Goal: Task Accomplishment & Management: Use online tool/utility

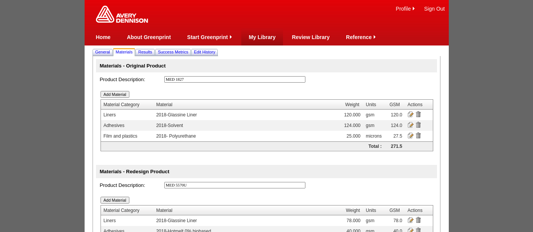
scroll to position [27, 0]
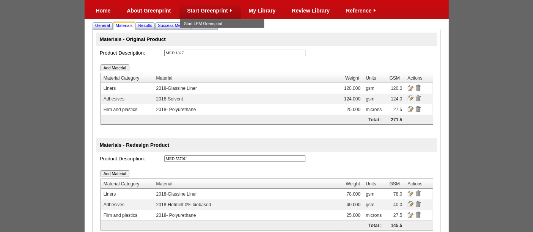
click at [203, 11] on link "Start Greenprint" at bounding box center [207, 11] width 41 height 6
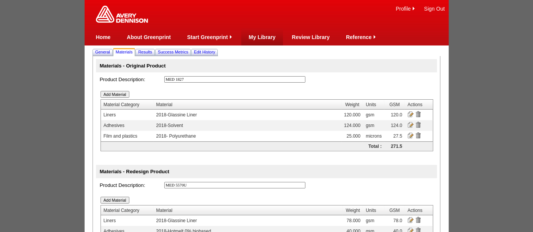
click at [267, 36] on link "My Library" at bounding box center [262, 37] width 27 height 6
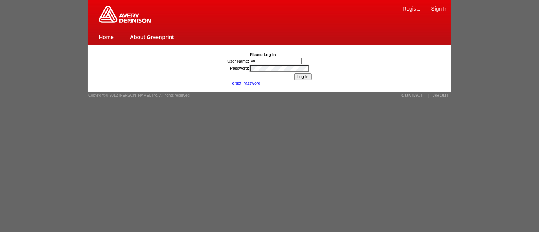
type input "[PERSON_NAME][EMAIL_ADDRESS][DOMAIN_NAME]"
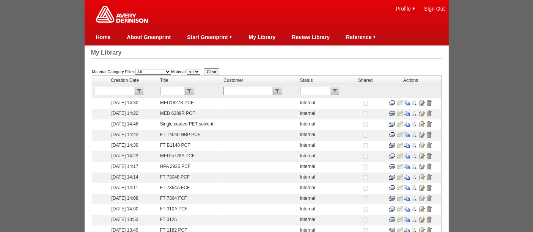
click at [173, 91] on input "text" at bounding box center [172, 91] width 24 height 8
type input "107"
click at [193, 90] on input "submit" at bounding box center [189, 91] width 8 height 8
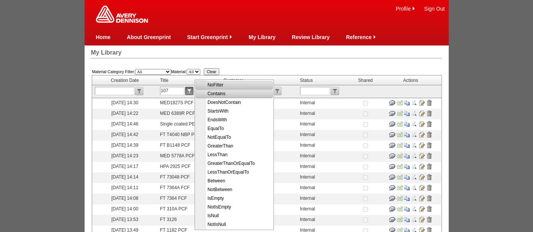
click at [212, 92] on span "Contains" at bounding box center [235, 93] width 76 height 9
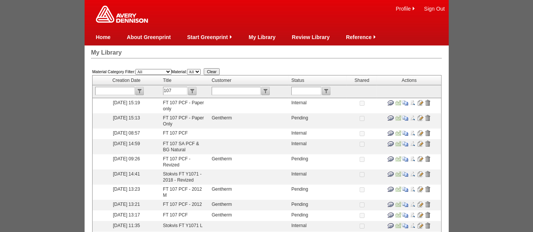
click at [408, 132] on input "image" at bounding box center [405, 133] width 6 height 6
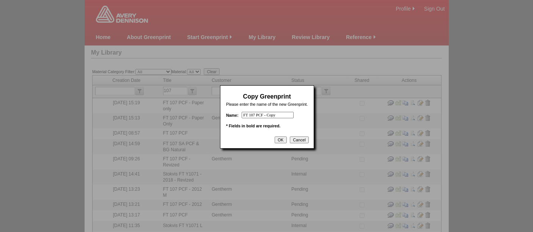
drag, startPoint x: 240, startPoint y: 115, endPoint x: 292, endPoint y: 115, distance: 52.3
click at [292, 115] on input "FT 107 PCF - Copy" at bounding box center [268, 115] width 52 height 6
drag, startPoint x: 258, startPoint y: 116, endPoint x: 334, endPoint y: 119, distance: 76.3
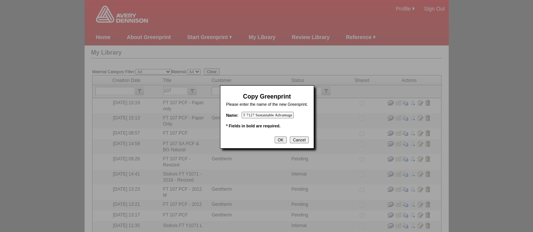
type input "FT 7127 Sustainable Advantage"
click at [284, 137] on input "OK" at bounding box center [281, 140] width 12 height 7
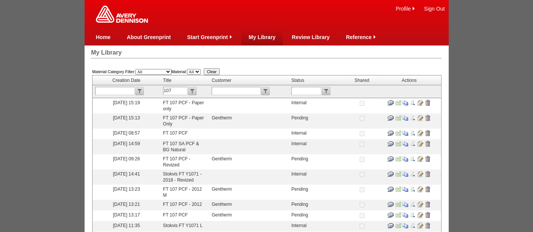
click at [264, 35] on link "My Library" at bounding box center [262, 37] width 27 height 6
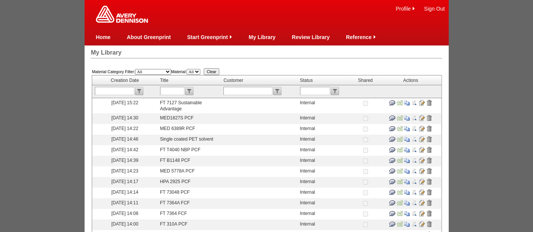
click at [420, 102] on input "image" at bounding box center [422, 103] width 6 height 6
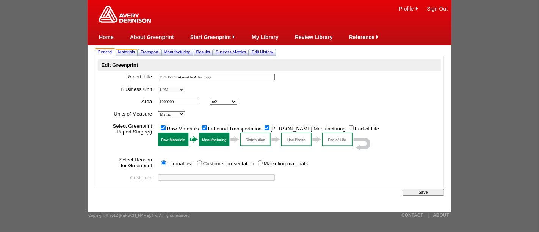
click at [131, 50] on span "Materials" at bounding box center [126, 52] width 17 height 5
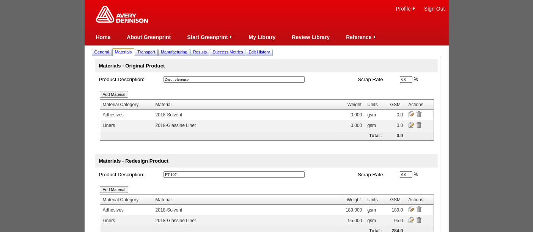
drag, startPoint x: 197, startPoint y: 78, endPoint x: 151, endPoint y: 75, distance: 46.0
drag, startPoint x: 196, startPoint y: 79, endPoint x: 156, endPoint y: 80, distance: 40.2
click at [156, 80] on tr "Product Description: Zero reference * Scrap Rate 6.0 % * *" at bounding box center [266, 79] width 343 height 14
type input "FT 31070 + FT 0962"
click at [182, 174] on input "FT 107" at bounding box center [233, 174] width 141 height 6
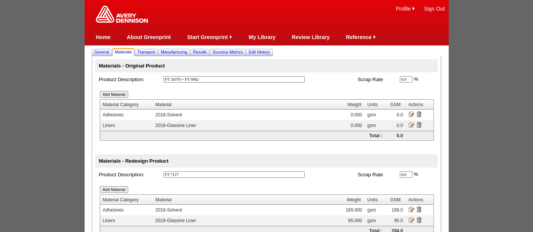
type input "FT 7127"
click at [412, 114] on input "image" at bounding box center [411, 114] width 6 height 6
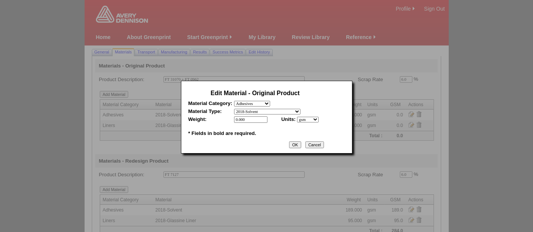
drag, startPoint x: 250, startPoint y: 118, endPoint x: 209, endPoint y: 112, distance: 41.8
click at [209, 112] on tbody "Edit Material - Original Product Material Category: - select Film and plastics …" at bounding box center [255, 113] width 134 height 50
type input "189"
click at [296, 143] on input "OK" at bounding box center [295, 144] width 12 height 7
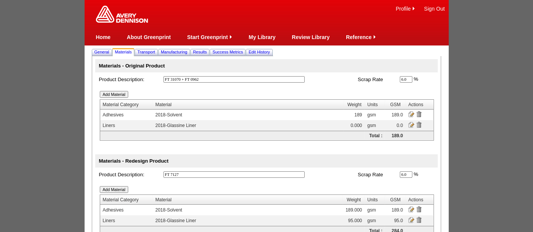
click at [410, 123] on input "image" at bounding box center [411, 125] width 6 height 6
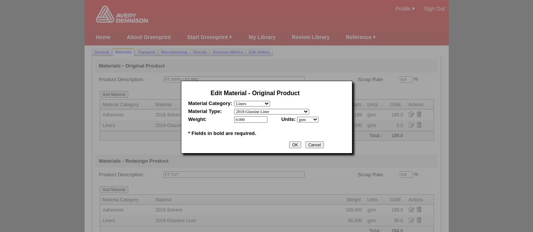
drag, startPoint x: 250, startPoint y: 118, endPoint x: 202, endPoint y: 114, distance: 48.3
click at [202, 114] on table "Edit Material - Original Product Material Category: - select Film and plastics …" at bounding box center [255, 113] width 138 height 54
type input "95"
click at [298, 144] on input "OK" at bounding box center [295, 144] width 12 height 7
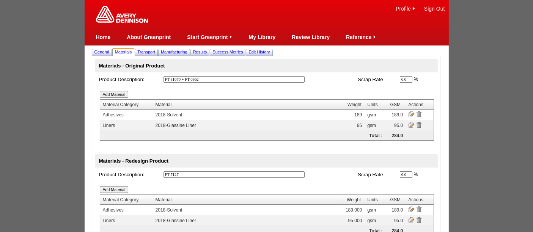
click at [121, 94] on input "Add Material" at bounding box center [114, 94] width 29 height 7
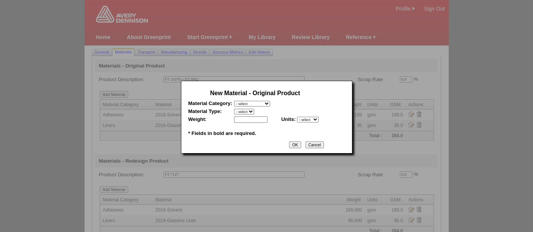
click at [265, 104] on select "- select Film and plastics Papers Liners Adhesives Miscellaneous" at bounding box center [252, 104] width 36 height 6
select select "3"
click at [234, 101] on select "- select Film and plastics Papers Liners Adhesives Miscellaneous" at bounding box center [252, 104] width 36 height 6
click at [248, 111] on select "- select 2018 CCK Liner, bleached (inc. silicone) 2018 Foil 2018- PCK Liner 201…" at bounding box center [271, 112] width 75 height 6
select select "346"
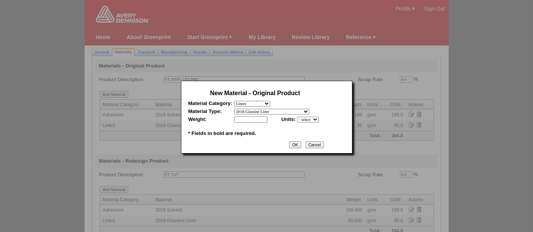
click at [234, 109] on select "- select 2018 CCK Liner, bleached (inc. silicone) 2018 Foil 2018- PCK Liner 201…" at bounding box center [271, 112] width 75 height 6
click at [251, 118] on input "text" at bounding box center [250, 119] width 33 height 6
type input "78"
click at [309, 119] on select "- select mil lbs microns gsm" at bounding box center [308, 120] width 22 height 6
select select "5"
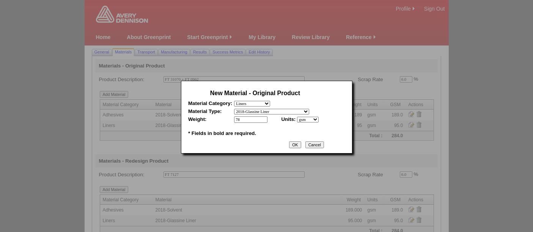
click at [297, 117] on select "- select mil lbs microns gsm" at bounding box center [308, 120] width 22 height 6
click at [299, 141] on input "OK" at bounding box center [295, 144] width 12 height 7
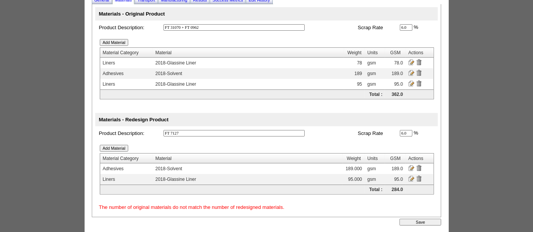
scroll to position [60, 0]
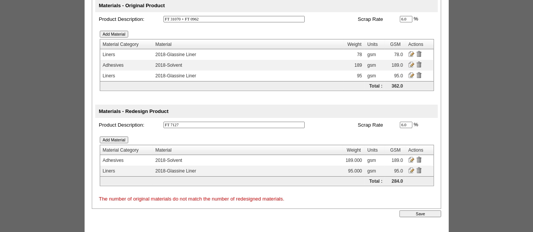
click at [165, 124] on input "FT 7127" at bounding box center [233, 125] width 141 height 6
type input "FT 107 used in FT 7127"
click at [208, 20] on input "FT 31070 + FT 0962" at bounding box center [233, 19] width 141 height 6
type input "FT 31070"
click at [172, 27] on td "Add Material Material Category Material Weight Units GSM Actions Total : 362.0 …" at bounding box center [266, 61] width 343 height 71
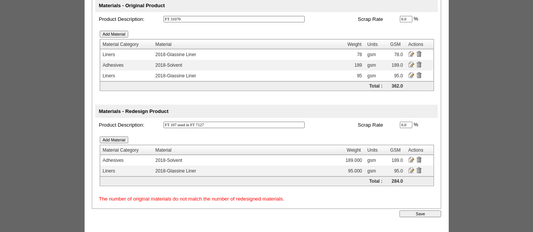
click at [430, 210] on input "Save" at bounding box center [420, 213] width 42 height 7
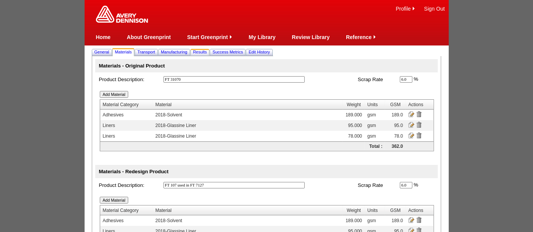
click at [207, 52] on span "Results" at bounding box center [200, 52] width 14 height 5
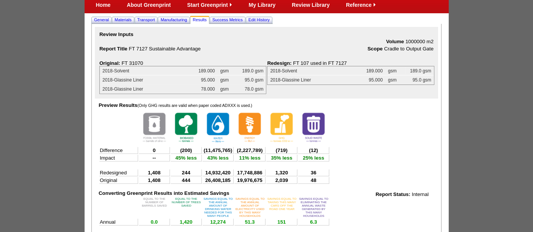
scroll to position [31, 0]
